Goal: Information Seeking & Learning: Learn about a topic

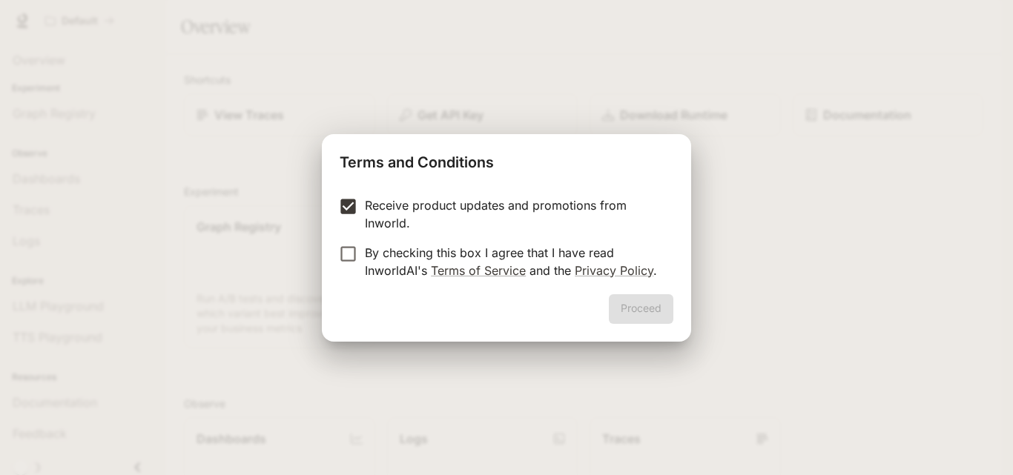
click at [352, 241] on form "Receive product updates and promotions from Inworld. By checking this box I agr…" at bounding box center [507, 238] width 334 height 83
click at [652, 319] on button "Proceed" at bounding box center [641, 309] width 65 height 30
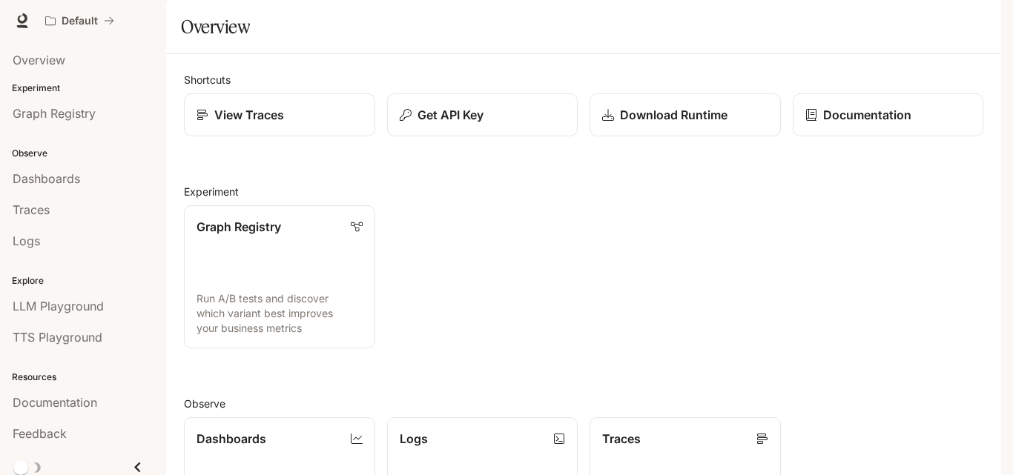
click at [88, 401] on span "Documentation" at bounding box center [55, 403] width 85 height 18
click at [293, 124] on div "View Traces" at bounding box center [280, 115] width 166 height 18
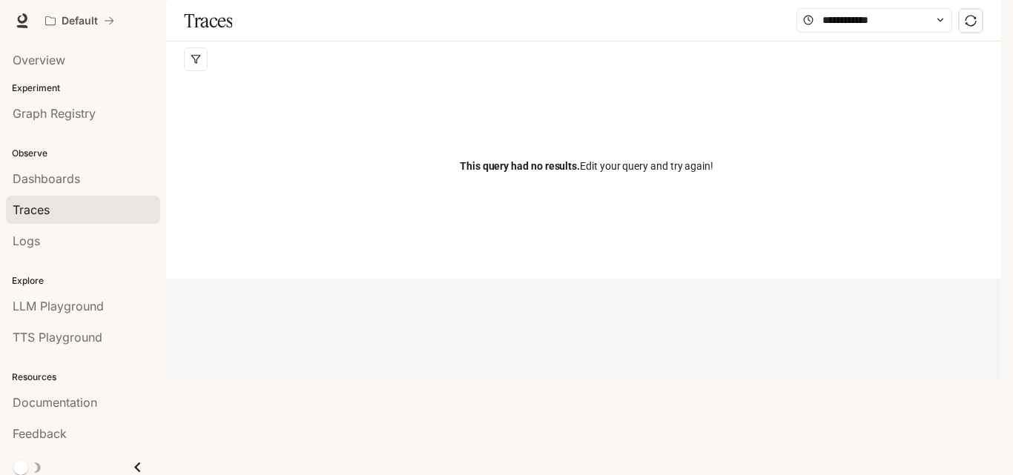
click at [275, 77] on div at bounding box center [587, 60] width 806 height 36
click at [274, 42] on div "Traces" at bounding box center [583, 21] width 835 height 42
click at [251, 125] on div "This query had no results. Edit your query and try again!" at bounding box center [587, 166] width 806 height 178
click at [629, 192] on div "This query had no results. Edit your query and try again!" at bounding box center [587, 166] width 806 height 178
click at [606, 174] on span "This query had no results. Edit your query and try again!" at bounding box center [587, 166] width 254 height 16
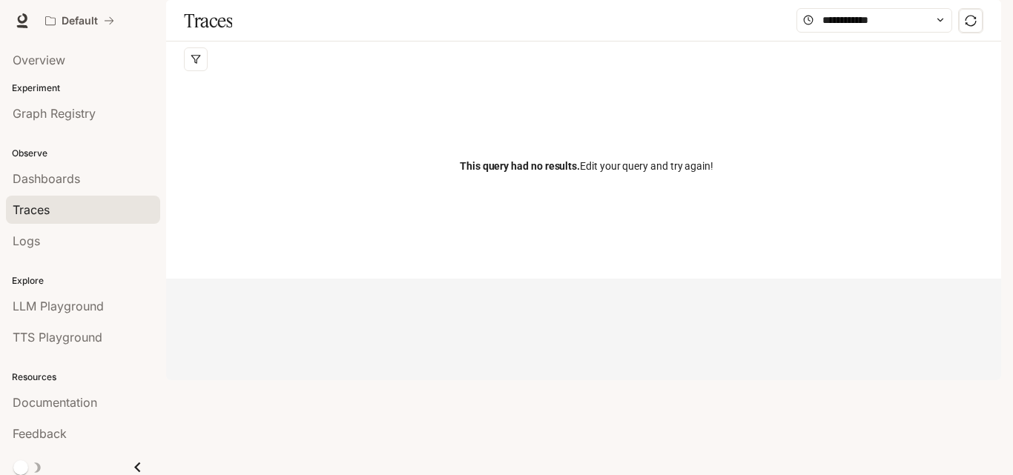
click at [63, 52] on span "Overview" at bounding box center [39, 60] width 53 height 18
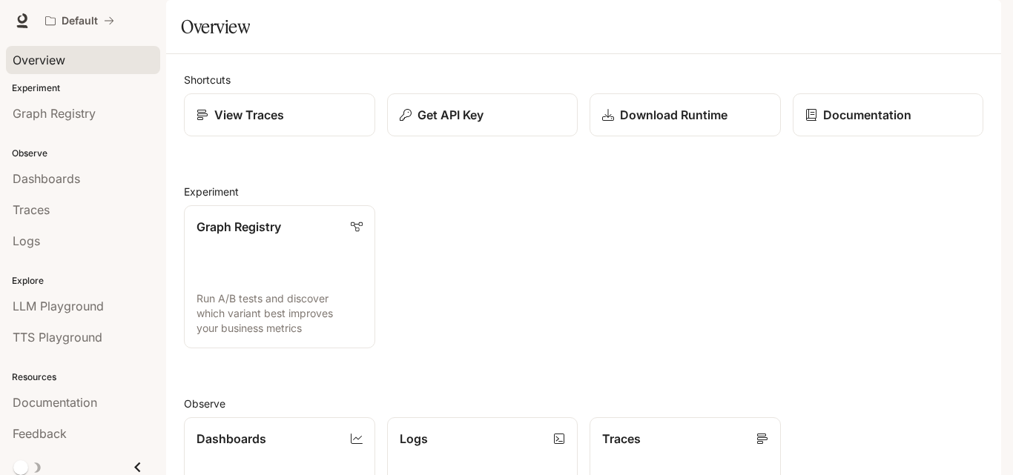
scroll to position [363, 0]
